Goal: Information Seeking & Learning: Check status

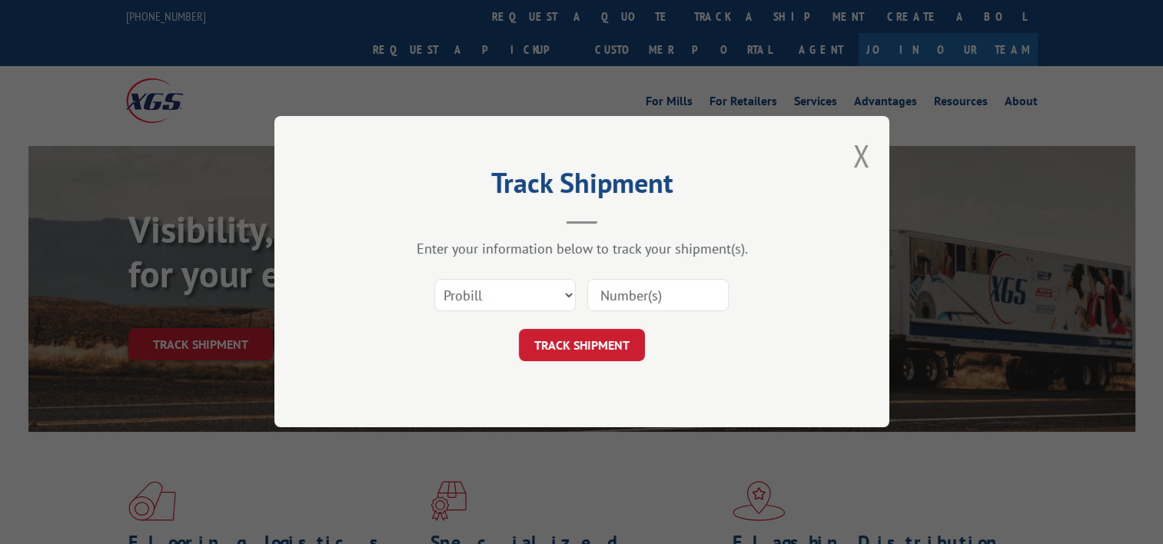
click at [501, 301] on select "Select category... Probill BOL PO" at bounding box center [504, 296] width 141 height 32
select select "bol"
click at [434, 280] on select "Select category... Probill BOL PO" at bounding box center [504, 296] width 141 height 32
click at [584, 301] on div "Select category... Probill BOL PO" at bounding box center [581, 296] width 461 height 51
click at [613, 297] on input at bounding box center [657, 296] width 141 height 32
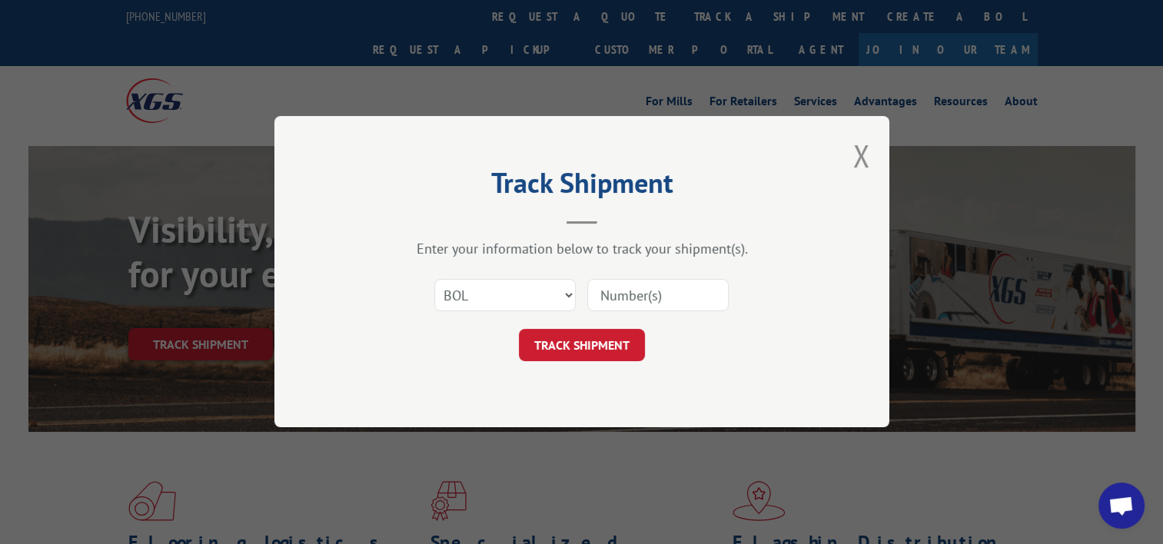
paste input "17607649"
type input "17607649"
click at [560, 292] on select "Select category... Probill BOL PO" at bounding box center [504, 296] width 141 height 32
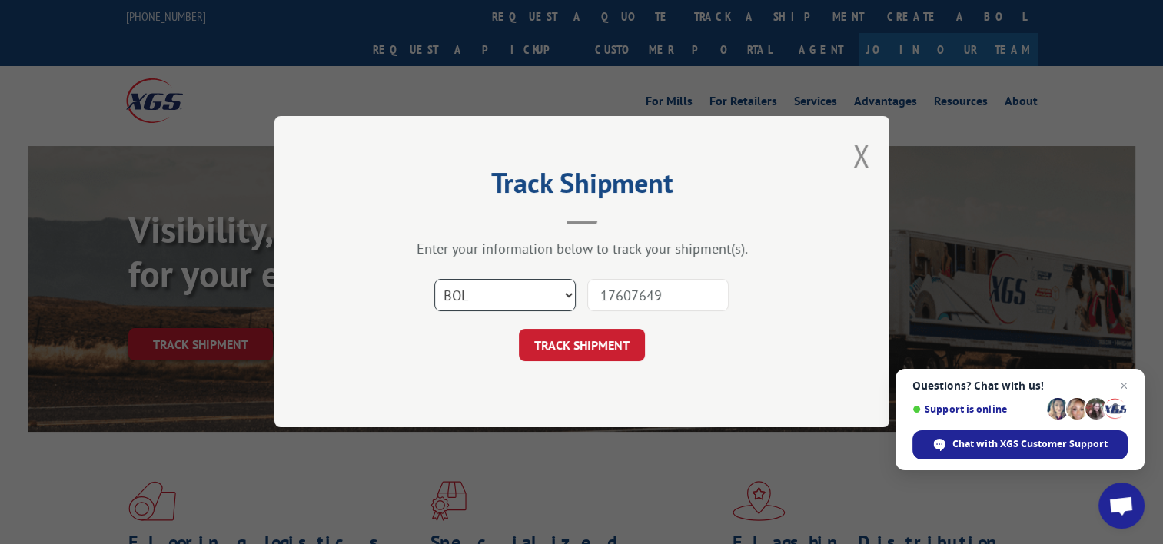
select select "probill"
click at [434, 280] on select "Select category... Probill BOL PO" at bounding box center [504, 296] width 141 height 32
click at [584, 342] on button "TRACK SHIPMENT" at bounding box center [582, 346] width 126 height 32
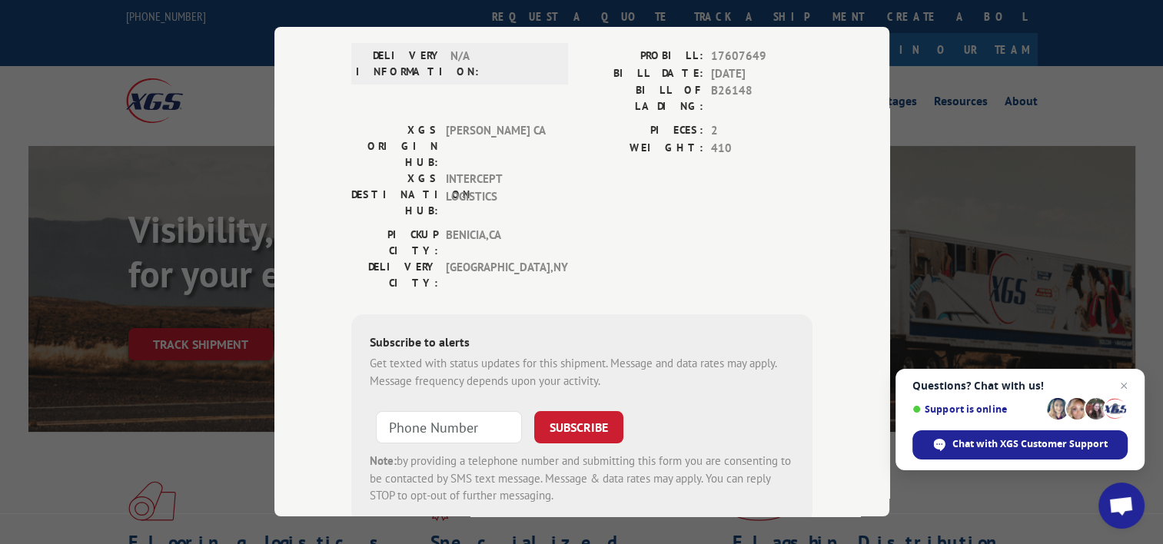
scroll to position [138, 0]
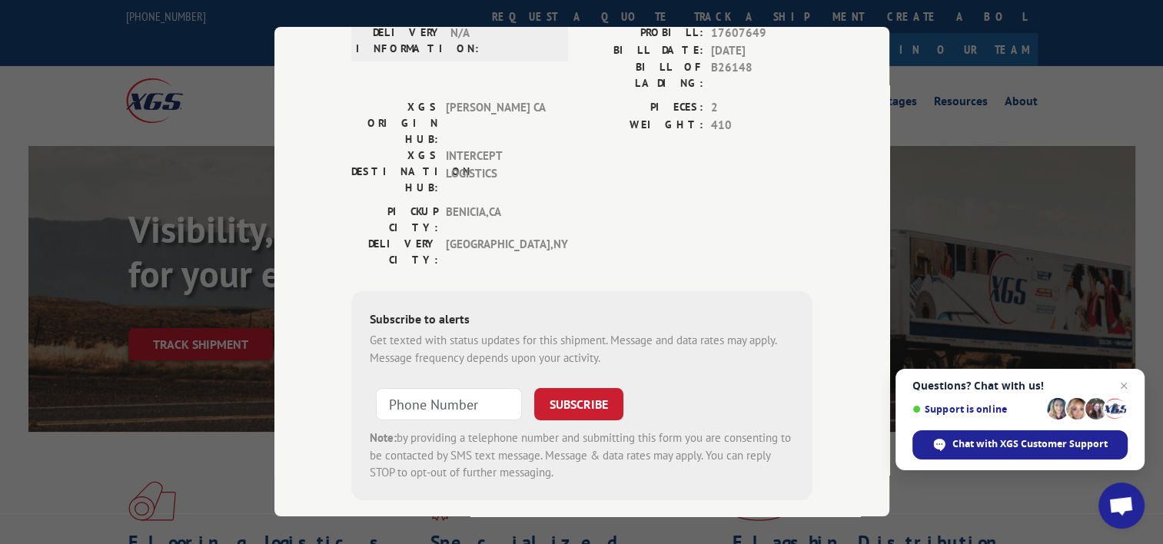
click at [806, 303] on div "Subscribe to alerts Get texted with status updates for this shipment. Message a…" at bounding box center [581, 395] width 461 height 209
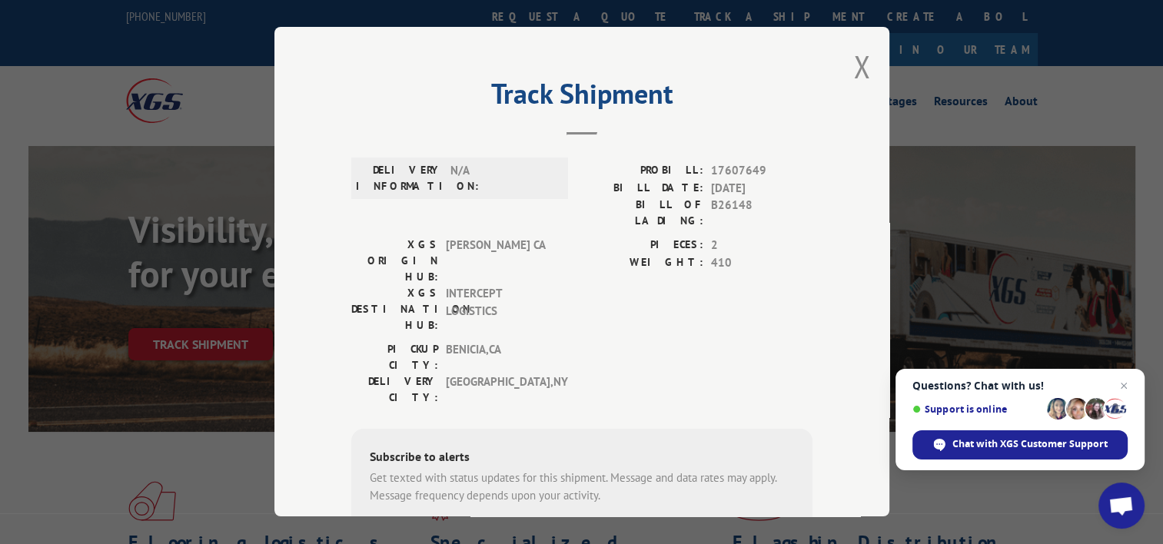
click at [847, 77] on div "Track Shipment DELIVERY INFORMATION: N/A PROBILL: 17607649 BILL DATE: [DATE] BI…" at bounding box center [582, 272] width 615 height 490
click at [857, 75] on button "Close modal" at bounding box center [862, 66] width 17 height 41
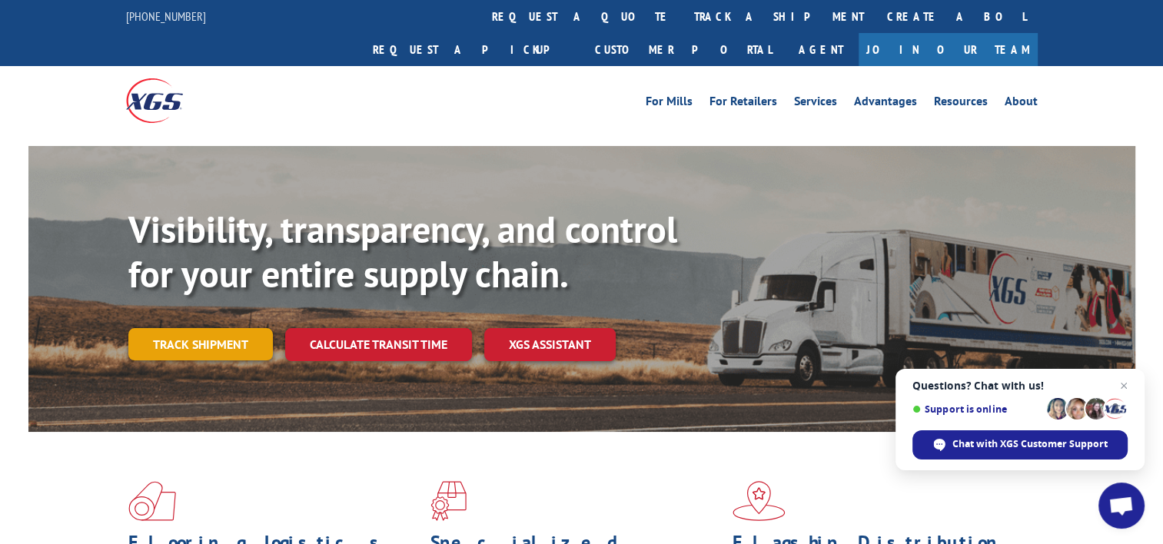
click at [209, 328] on link "Track shipment" at bounding box center [200, 344] width 145 height 32
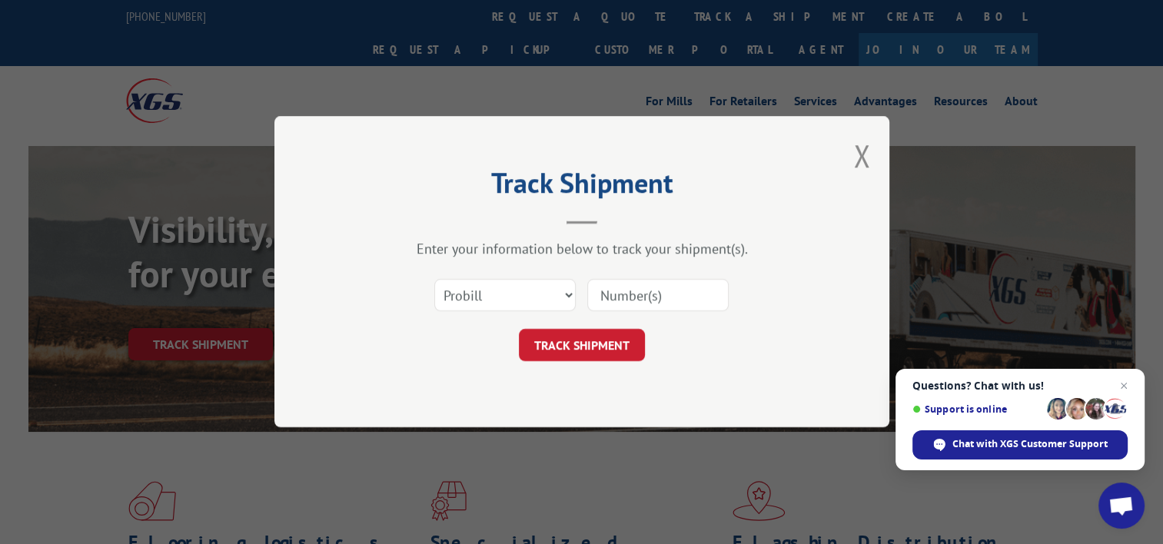
click at [640, 295] on input at bounding box center [657, 296] width 141 height 32
paste input "17607704"
type input "17607704"
click button "TRACK SHIPMENT" at bounding box center [582, 346] width 126 height 32
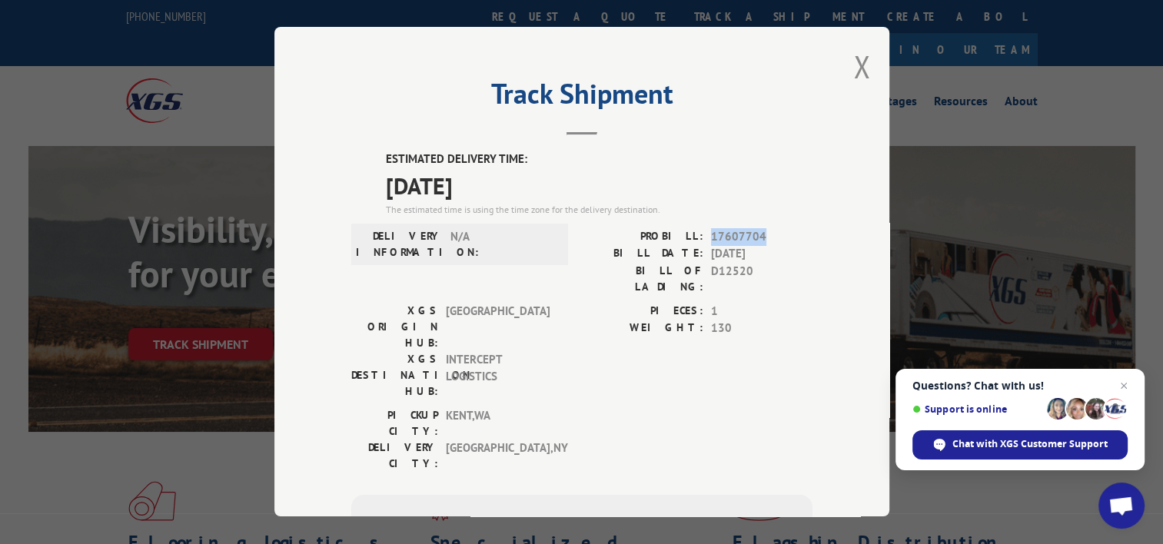
drag, startPoint x: 757, startPoint y: 236, endPoint x: 705, endPoint y: 239, distance: 51.6
click at [711, 239] on span "17607704" at bounding box center [762, 237] width 102 height 18
